Goal: Task Accomplishment & Management: Manage account settings

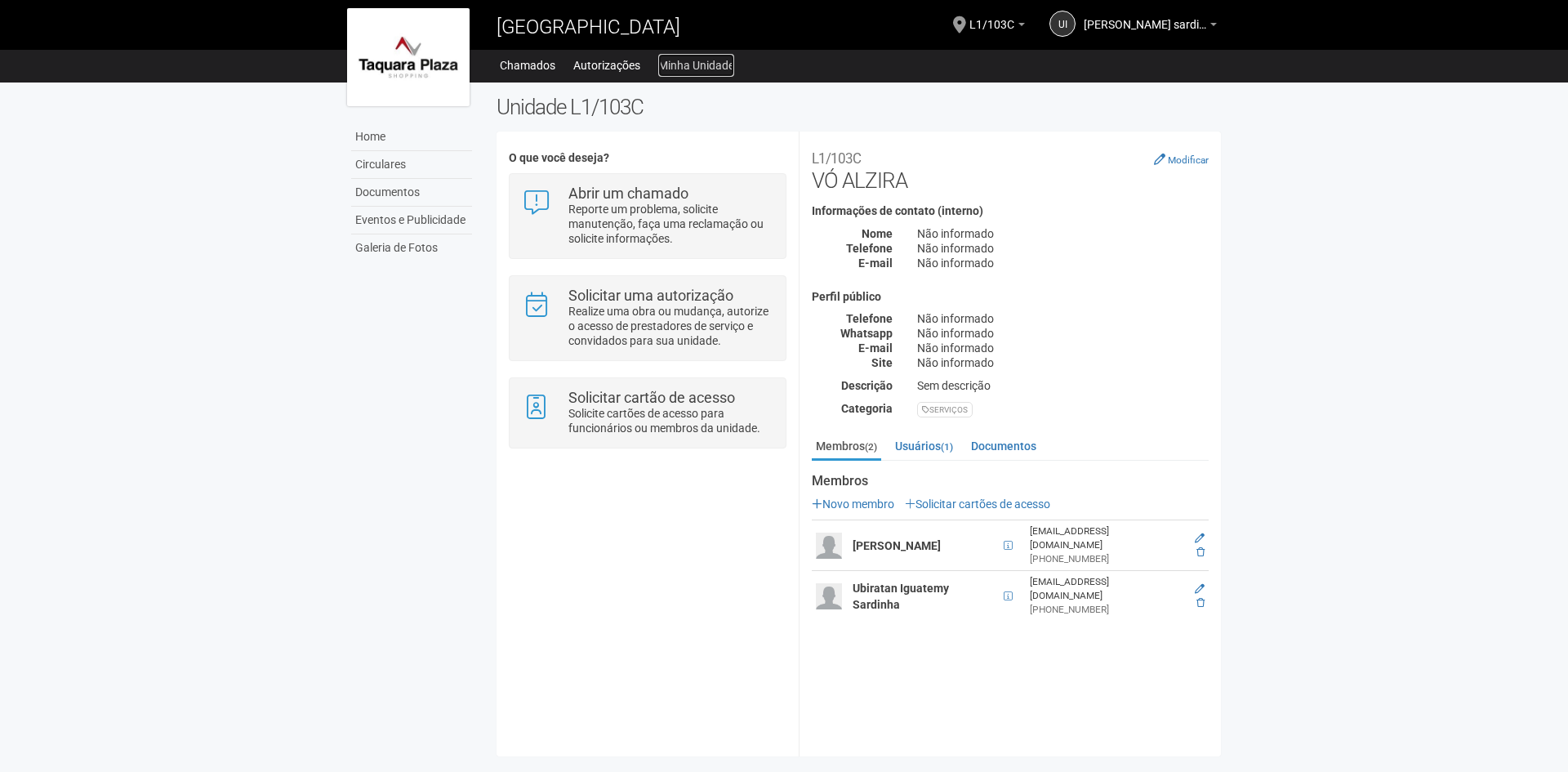
click at [714, 66] on link "Minha Unidade" at bounding box center [697, 65] width 76 height 23
click at [1197, 30] on span "[PERSON_NAME] sardinha junior" at bounding box center [1146, 17] width 123 height 29
click at [1370, 186] on body "Aguarde... [GEOGRAPHIC_DATA] UI Ubiratan Iguatemy sardinha junior [PERSON_NAME]…" at bounding box center [784, 386] width 1568 height 772
click at [942, 441] on link "Usuários (1)" at bounding box center [924, 446] width 66 height 24
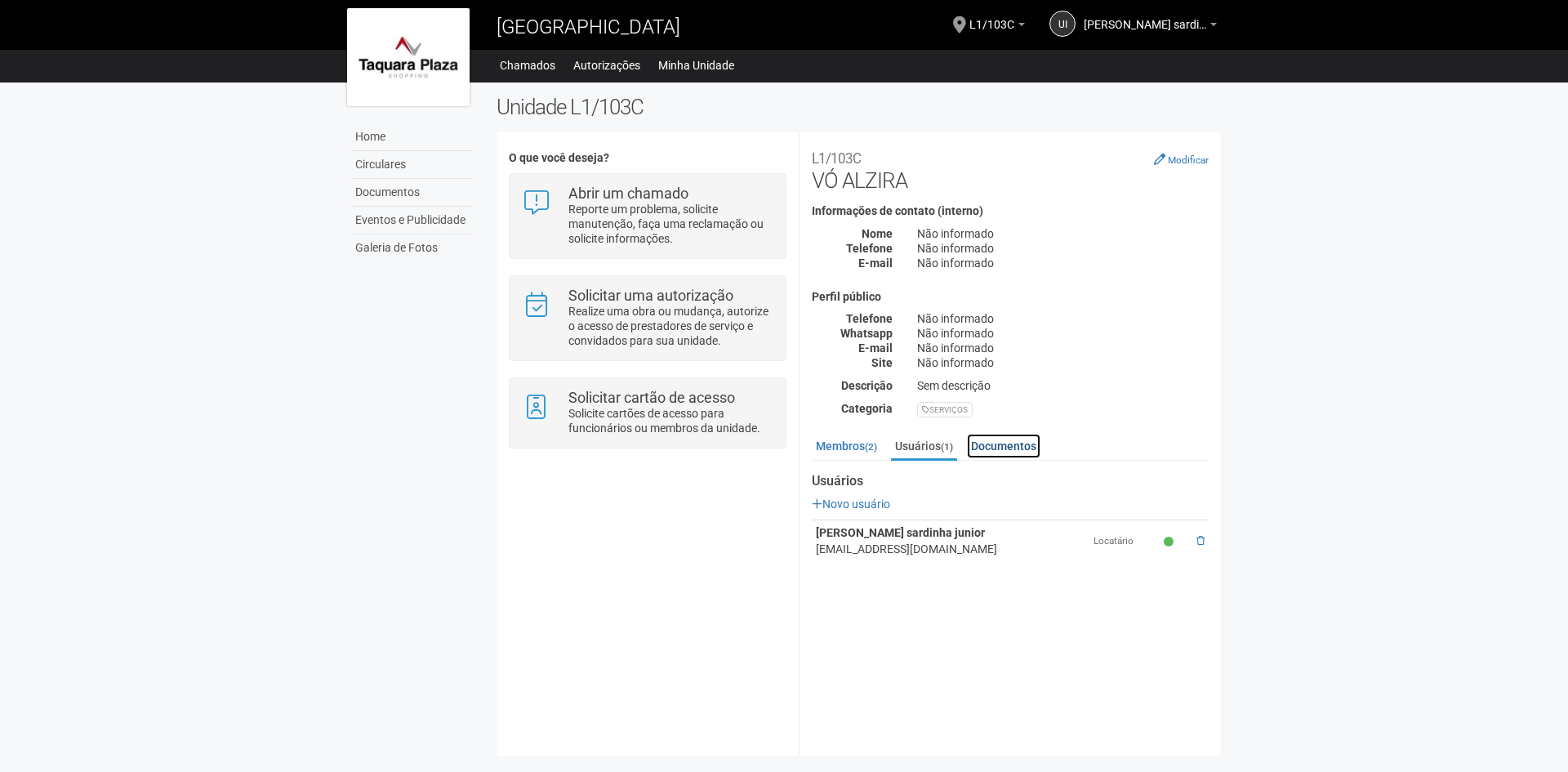
click at [1004, 434] on link "Documentos" at bounding box center [1003, 446] width 74 height 24
